Goal: Task Accomplishment & Management: Manage account settings

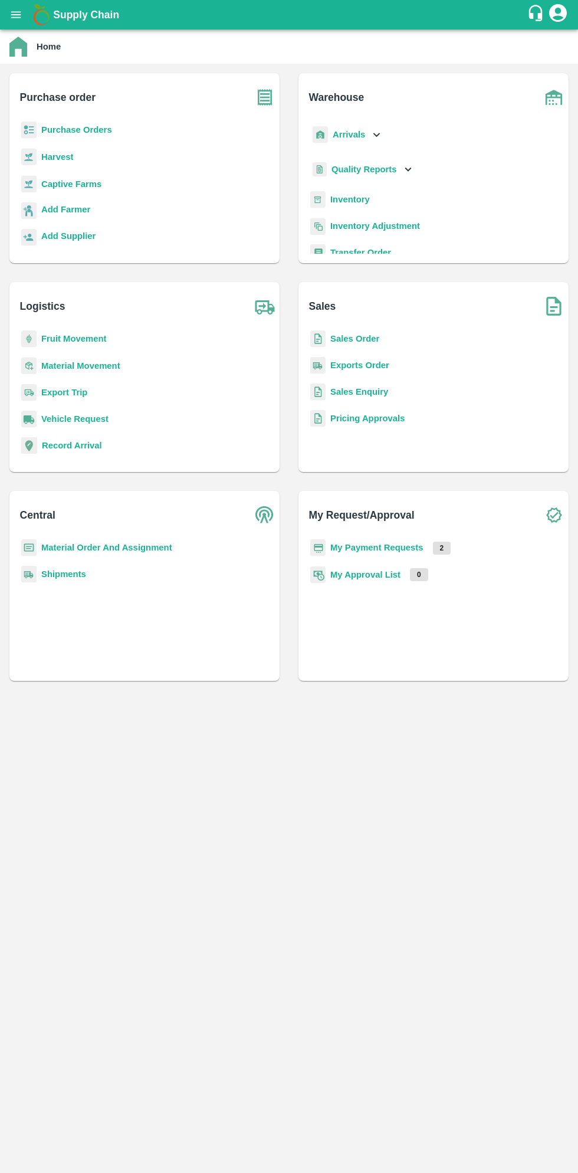
click at [19, 15] on icon "open drawer" at bounding box center [16, 14] width 10 height 6
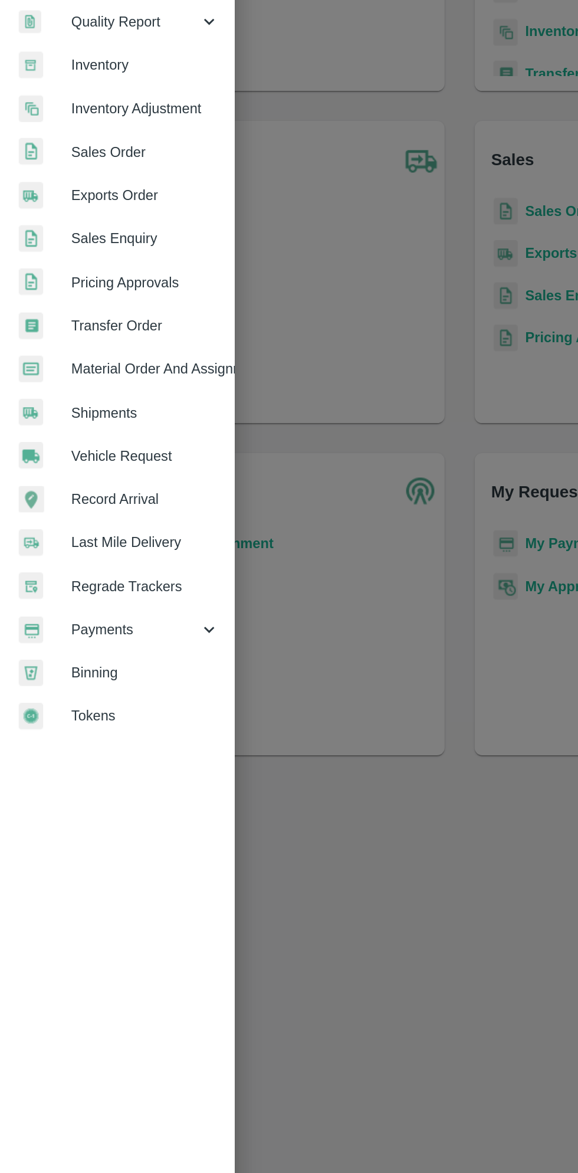
click at [82, 596] on span "Payments" at bounding box center [85, 601] width 80 height 13
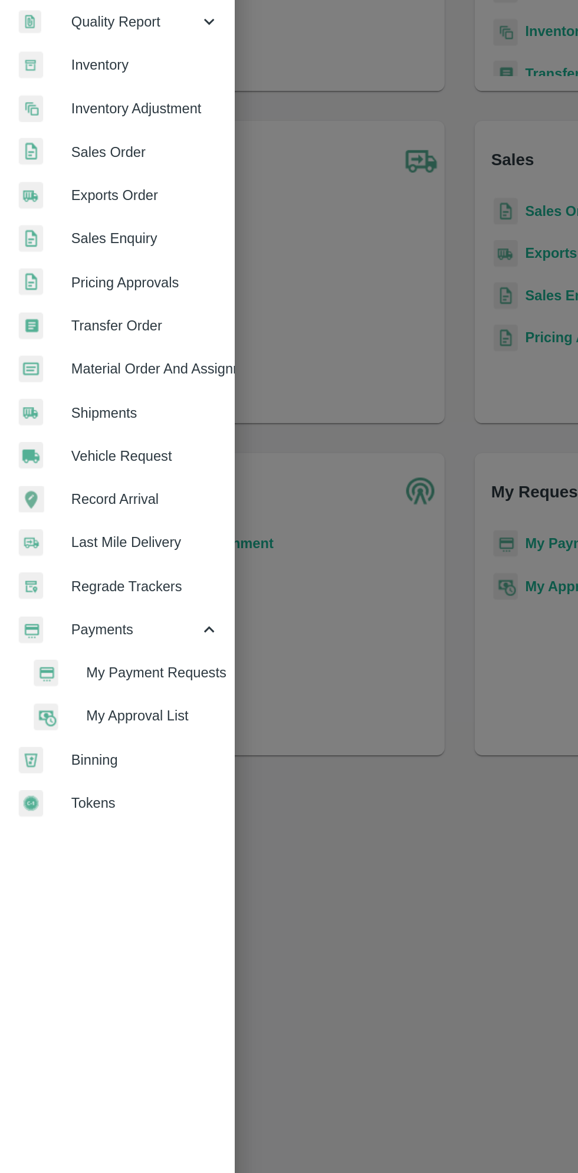
click at [100, 623] on span "My Payment Requests" at bounding box center [96, 628] width 84 height 13
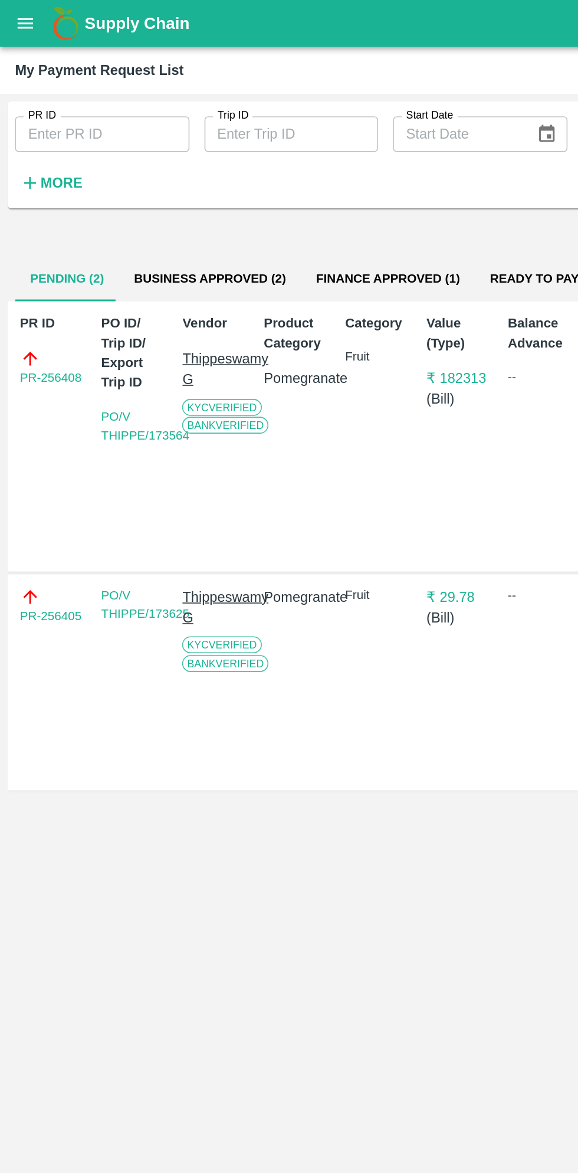
click at [133, 175] on button "Business Approved (2)" at bounding box center [132, 175] width 114 height 28
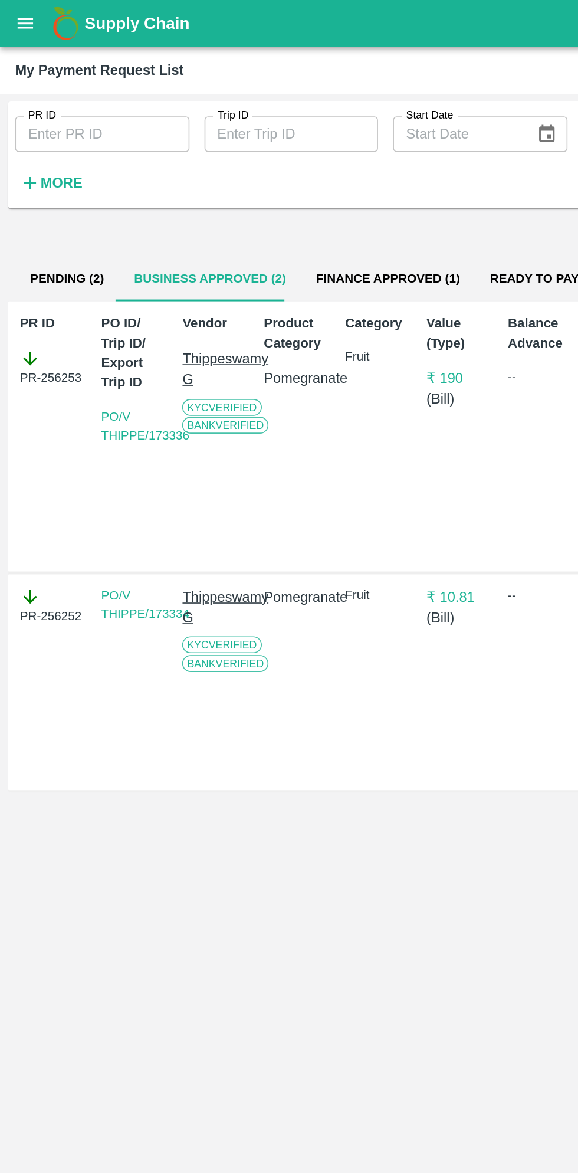
click at [256, 170] on button "Finance Approved (1)" at bounding box center [243, 175] width 109 height 28
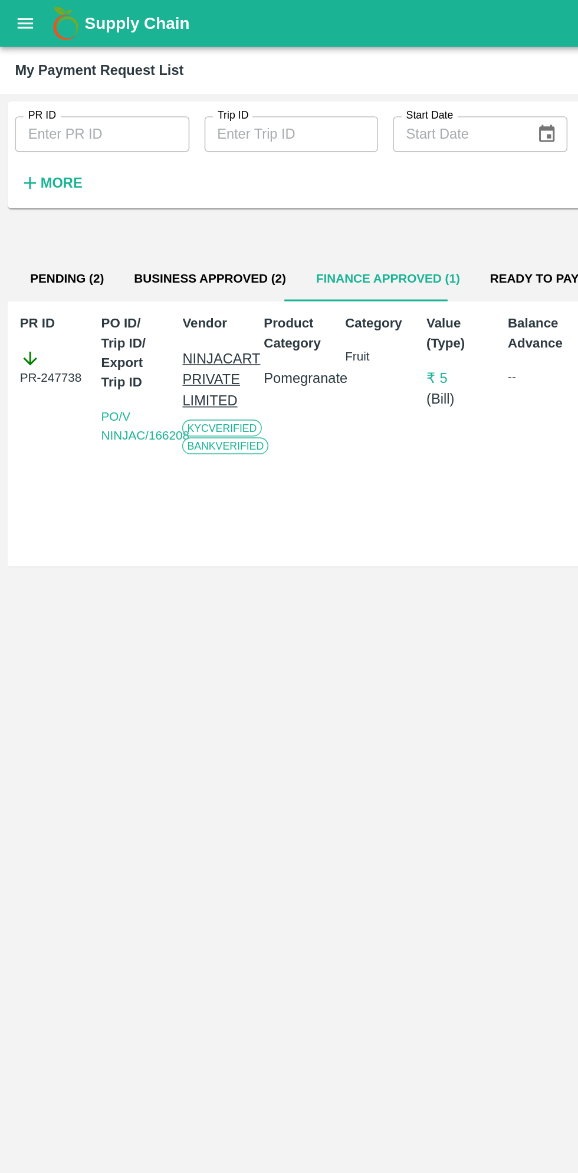
scroll to position [0, 8]
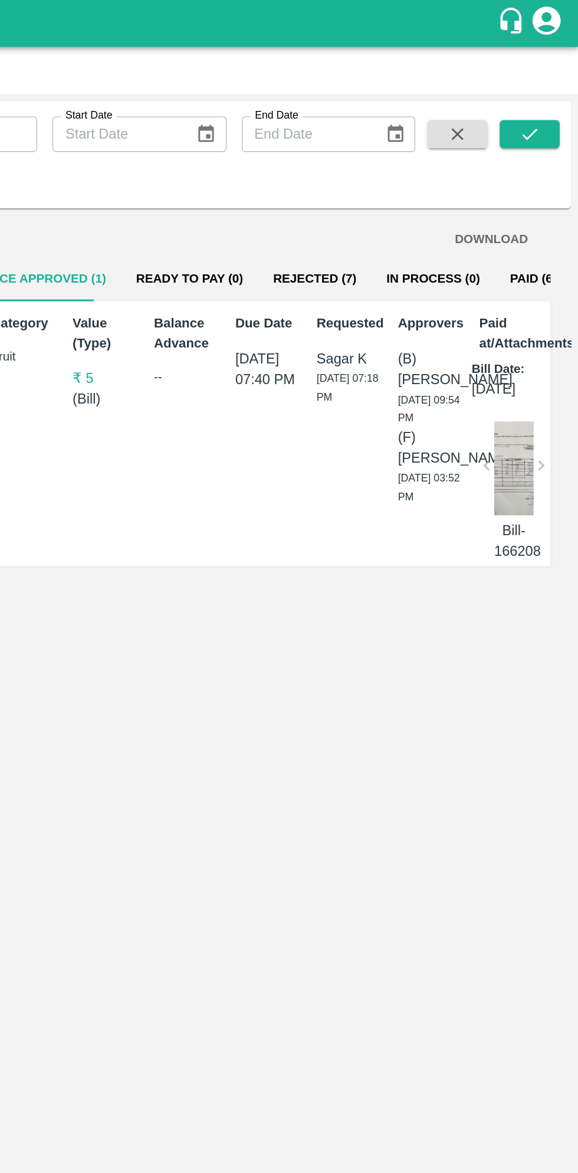
click at [526, 175] on button "Paid (686)" at bounding box center [554, 175] width 57 height 28
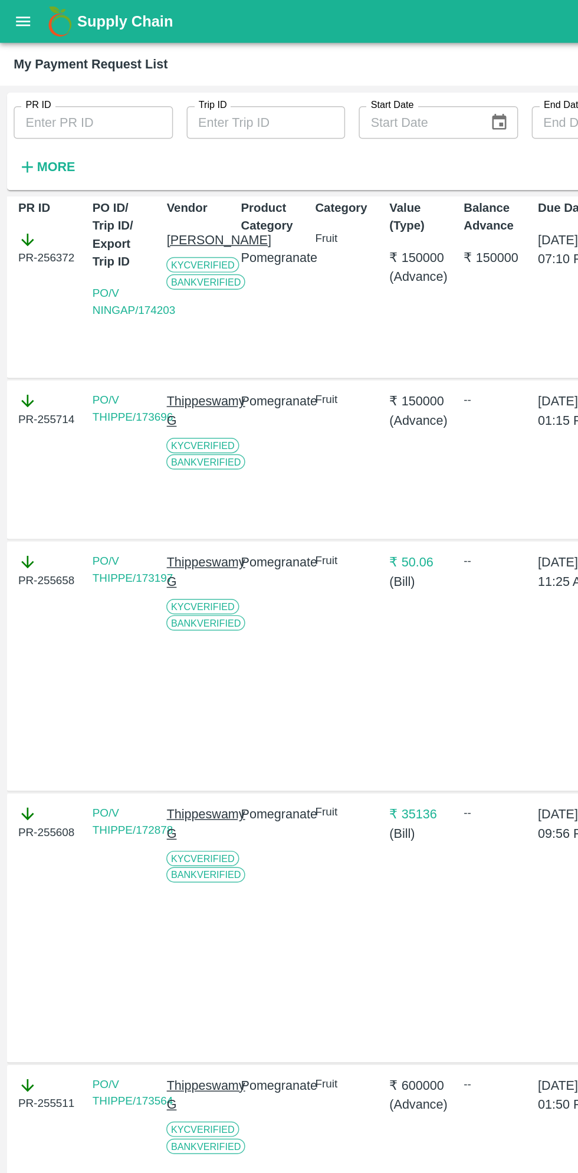
scroll to position [0, 0]
